Goal: Task Accomplishment & Management: Use online tool/utility

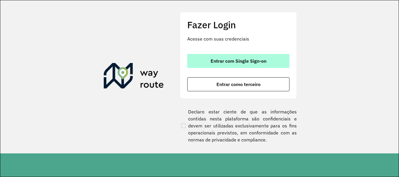
click at [214, 62] on span "Entrar com Single Sign-on" at bounding box center [238, 61] width 56 height 5
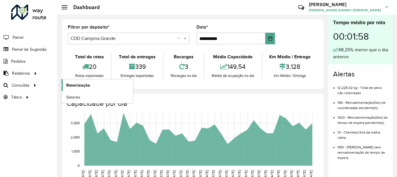
click at [83, 84] on span "Roteirização" at bounding box center [78, 85] width 24 height 6
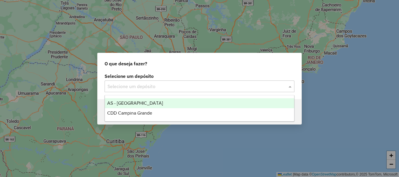
click at [131, 85] on input "text" at bounding box center [193, 86] width 172 height 7
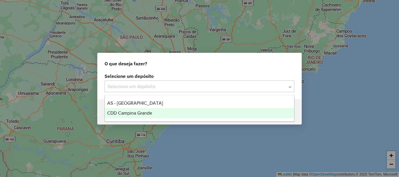
click at [128, 113] on span "CDD Campina Grande" at bounding box center [129, 113] width 45 height 5
